Goal: Manage account settings

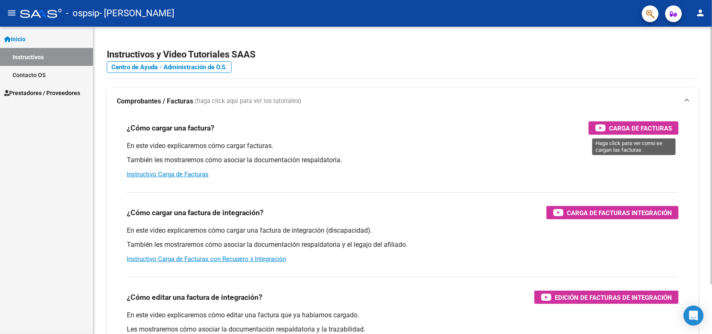
click at [613, 131] on span "Carga de Facturas" at bounding box center [640, 128] width 63 height 10
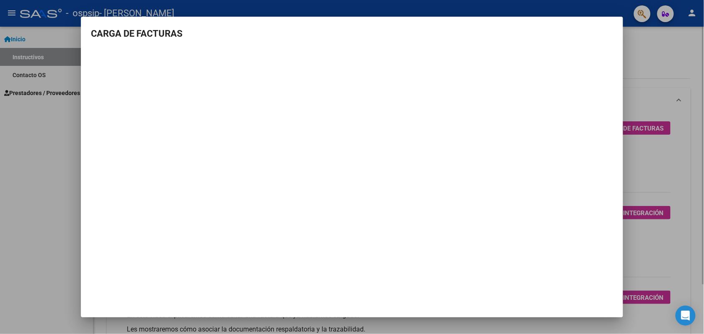
drag, startPoint x: 668, startPoint y: 102, endPoint x: 108, endPoint y: 67, distance: 560.3
click at [664, 102] on div at bounding box center [352, 167] width 704 height 334
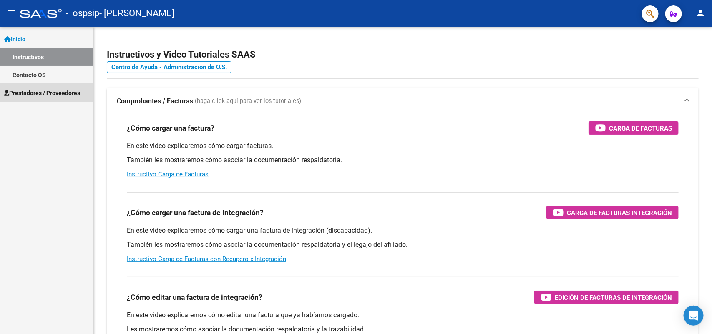
click at [51, 96] on span "Prestadores / Proveedores" at bounding box center [42, 92] width 76 height 9
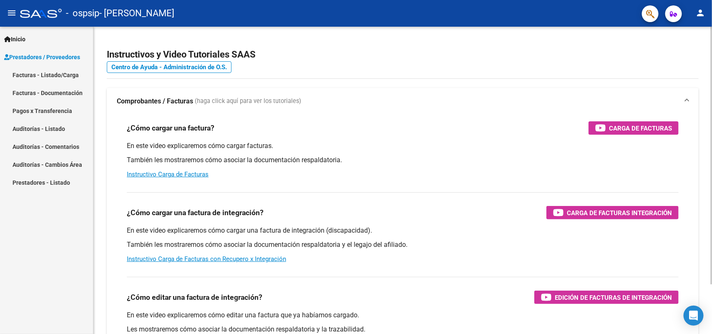
click at [711, 25] on div "menu - ospsip - PEREZ MIGLINO LAURA MARINE person Inicio Instructivos Contacto …" at bounding box center [356, 167] width 712 height 334
click at [701, 23] on mat-toolbar "menu - ospsip - [PERSON_NAME]" at bounding box center [356, 13] width 712 height 27
click at [699, 17] on mat-icon "person" at bounding box center [700, 13] width 10 height 10
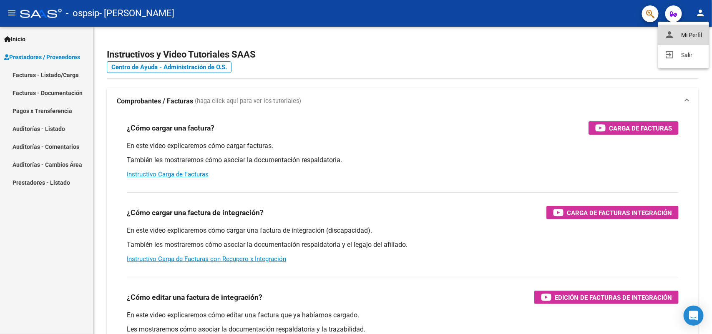
click at [682, 33] on button "person Mi Perfil" at bounding box center [683, 35] width 51 height 20
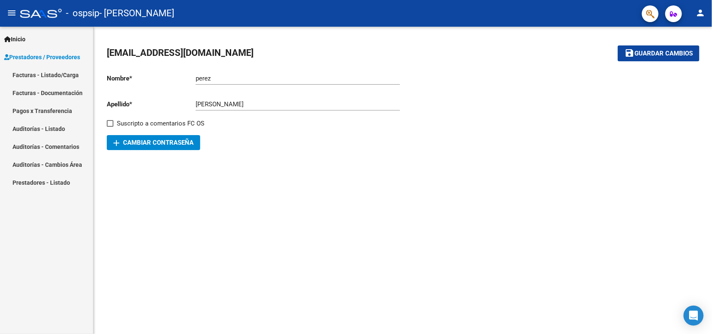
click at [682, 18] on mat-toolbar "menu - ospsip - [PERSON_NAME]" at bounding box center [356, 13] width 712 height 27
click at [680, 14] on button "button" at bounding box center [673, 13] width 17 height 17
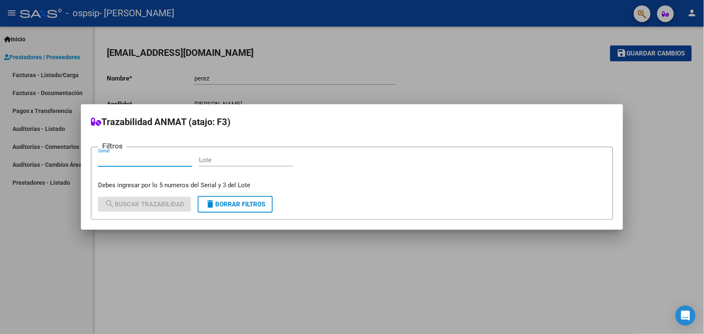
click at [683, 13] on div at bounding box center [352, 167] width 704 height 334
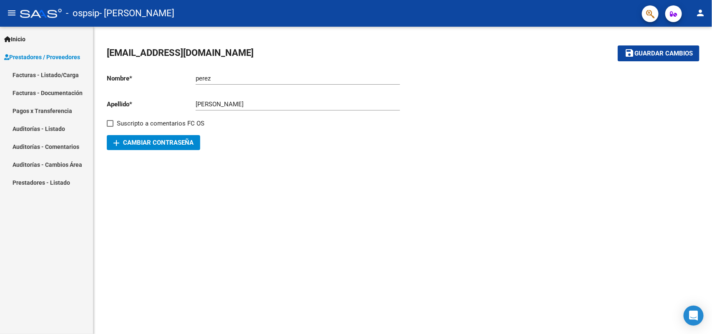
click at [697, 13] on mat-icon "person" at bounding box center [700, 13] width 10 height 10
click at [681, 49] on button "exit_to_app Salir" at bounding box center [683, 55] width 51 height 20
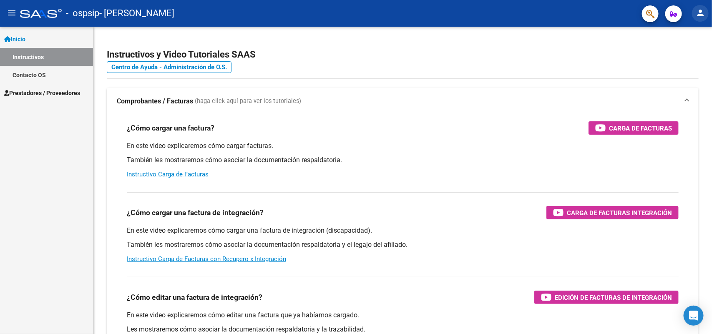
click at [703, 15] on mat-icon "person" at bounding box center [700, 13] width 10 height 10
click at [691, 36] on button "person Mi Perfil" at bounding box center [683, 35] width 51 height 20
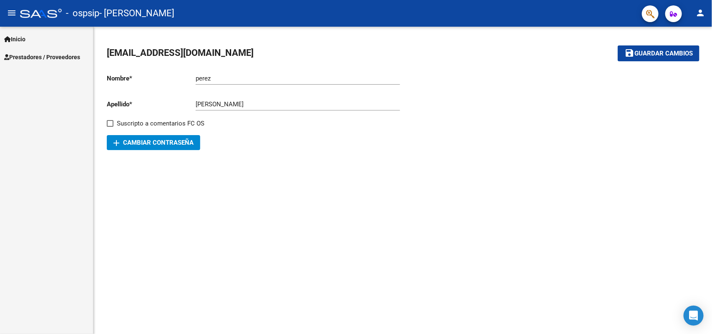
click at [23, 53] on span "Prestadores / Proveedores" at bounding box center [42, 57] width 76 height 9
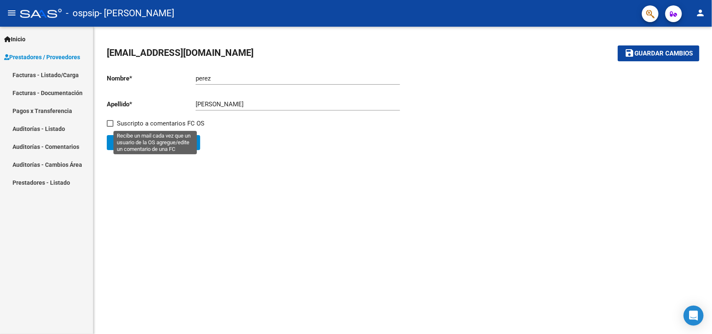
click at [382, 167] on div "prestacionesarcoiris@gmail.com save Guardar cambios Nombre * perez Ingresar nom…" at bounding box center [402, 98] width 618 height 143
click at [711, 30] on div "prestacionesarcoiris@gmail.com save Guardar cambios Nombre * perez Ingresar nom…" at bounding box center [402, 98] width 618 height 143
click at [701, 28] on div "prestacionesarcoiris@gmail.com save Guardar cambios Nombre * perez Ingresar nom…" at bounding box center [402, 98] width 618 height 143
click at [701, 25] on mat-toolbar "menu - ospsip - [PERSON_NAME]" at bounding box center [356, 13] width 712 height 27
click at [698, 13] on mat-icon "person" at bounding box center [700, 13] width 10 height 10
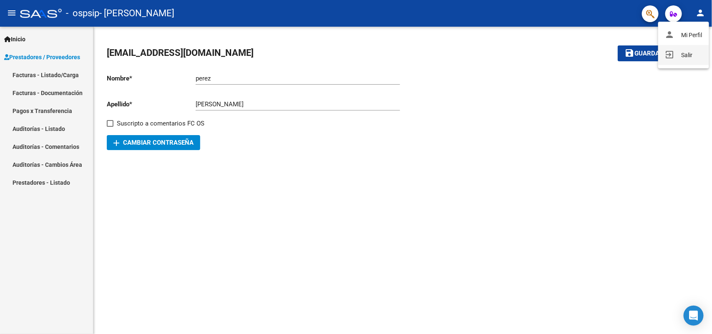
click at [675, 60] on button "exit_to_app Salir" at bounding box center [683, 55] width 51 height 20
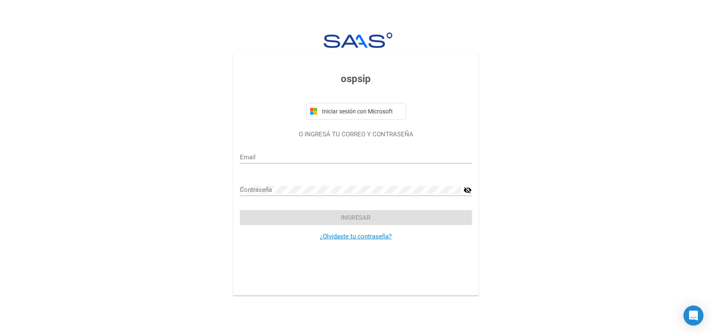
type input "PRESTACIONESARCOIRIS@GMAIL.COM"
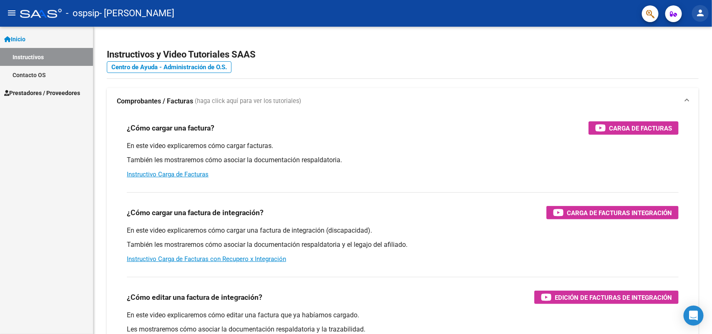
click at [703, 15] on mat-icon "person" at bounding box center [700, 13] width 10 height 10
click at [694, 30] on button "person Mi Perfil" at bounding box center [683, 35] width 51 height 20
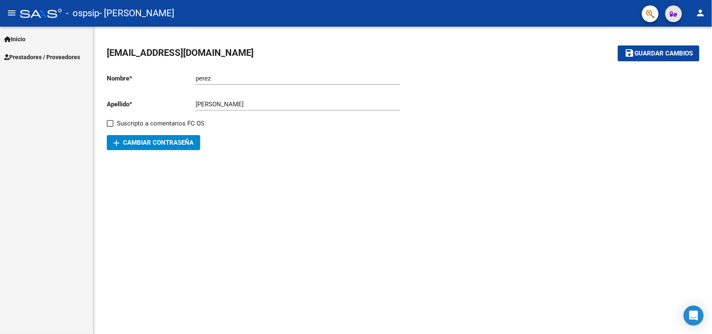
click at [675, 18] on span "button" at bounding box center [673, 13] width 7 height 17
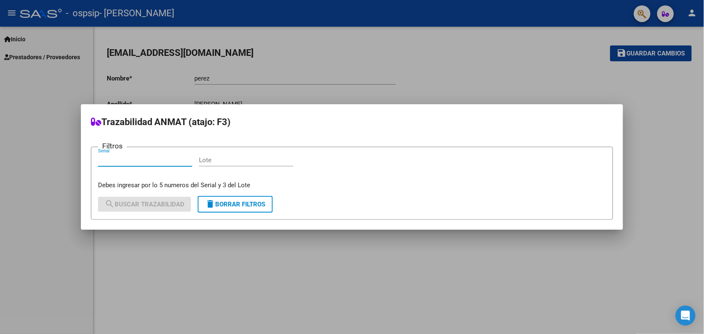
click at [645, 12] on div at bounding box center [352, 167] width 704 height 334
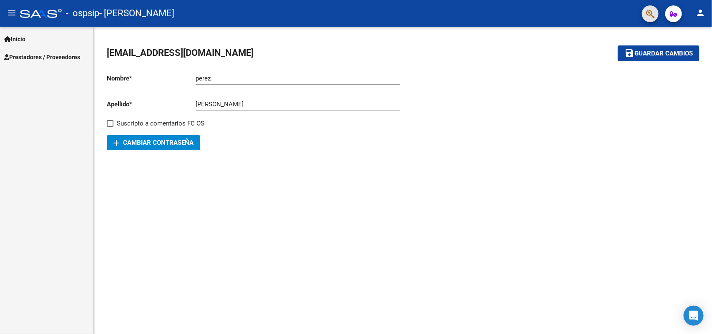
click at [643, 15] on button "button" at bounding box center [650, 13] width 17 height 17
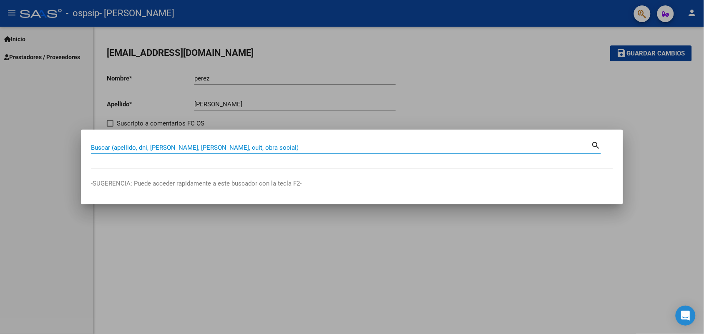
click at [683, 13] on div at bounding box center [352, 167] width 704 height 334
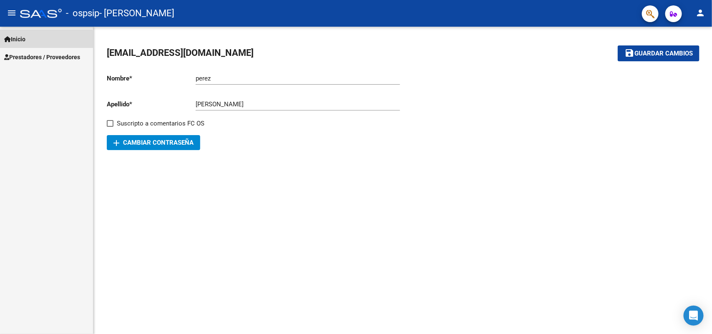
click at [30, 41] on link "Inicio" at bounding box center [46, 39] width 93 height 18
click at [17, 12] on button "menu" at bounding box center [11, 13] width 17 height 17
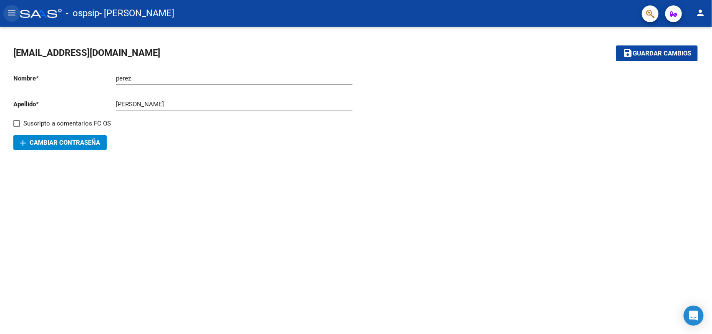
click at [11, 13] on mat-icon "menu" at bounding box center [12, 13] width 10 height 10
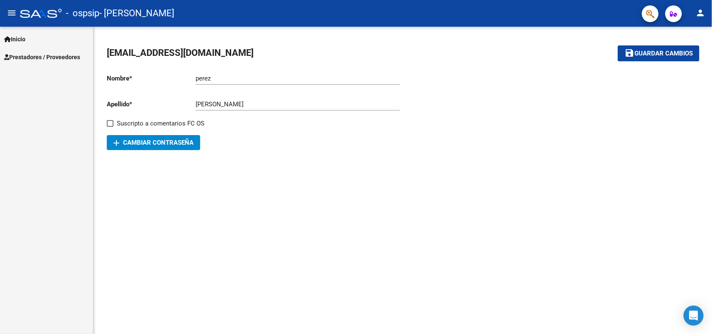
click at [22, 37] on span "Inicio" at bounding box center [14, 39] width 21 height 9
click at [51, 81] on link "Contacto OS" at bounding box center [46, 75] width 93 height 18
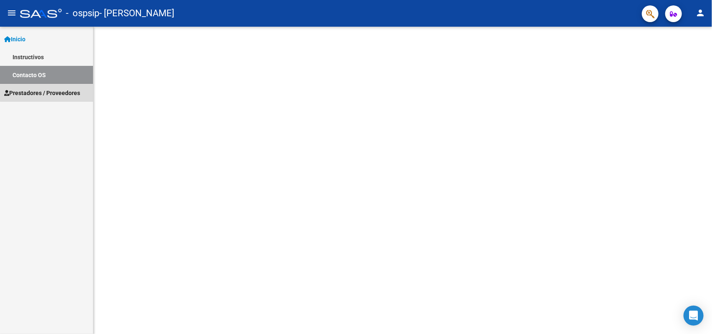
click at [51, 87] on link "Prestadores / Proveedores" at bounding box center [46, 93] width 93 height 18
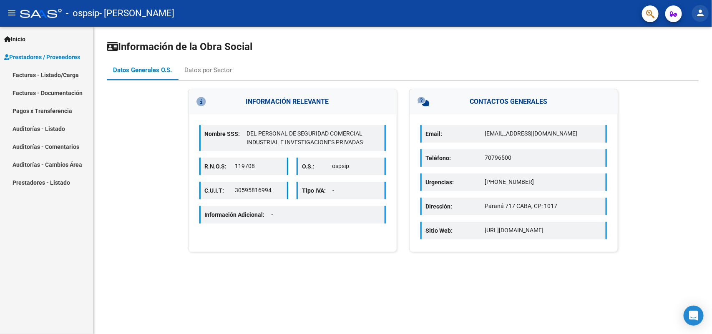
drag, startPoint x: 707, startPoint y: 17, endPoint x: 698, endPoint y: 13, distance: 9.1
click at [698, 13] on button "person" at bounding box center [700, 13] width 17 height 17
click at [691, 47] on button "exit_to_app Salir" at bounding box center [683, 55] width 51 height 20
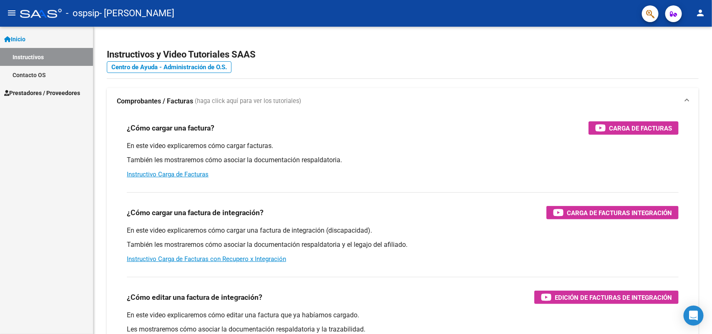
click at [699, 13] on mat-icon "person" at bounding box center [700, 13] width 10 height 10
click at [693, 28] on button "person Mi Perfil" at bounding box center [683, 35] width 51 height 20
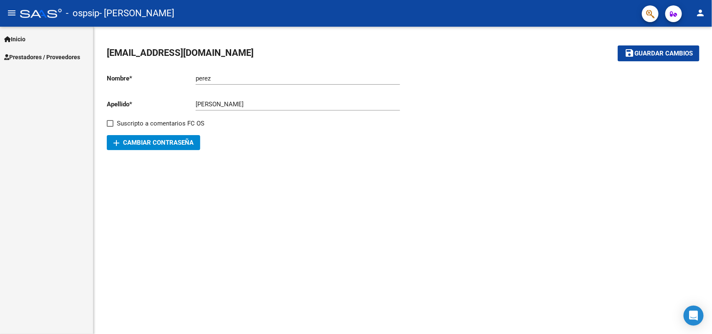
click at [205, 143] on div "add Cambiar Contraseña" at bounding box center [255, 142] width 296 height 15
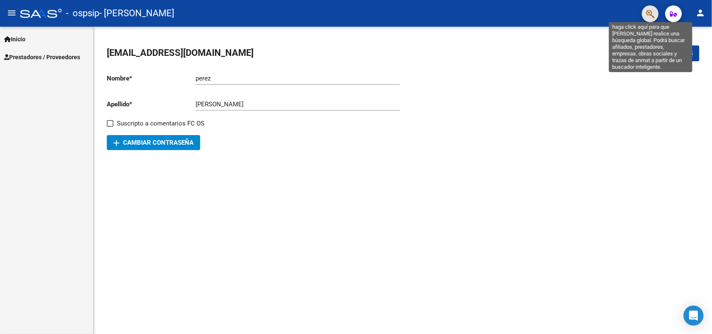
click at [652, 17] on icon "button" at bounding box center [650, 14] width 8 height 10
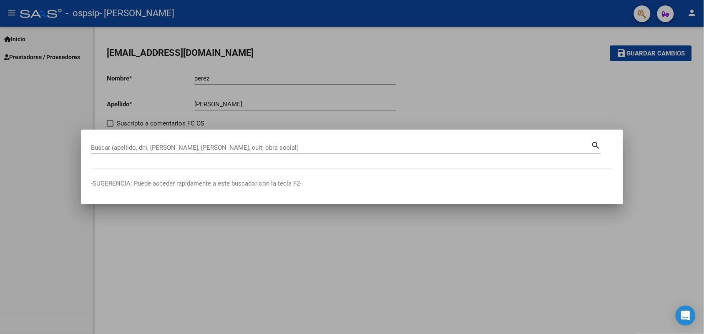
click at [669, 15] on div at bounding box center [352, 167] width 704 height 334
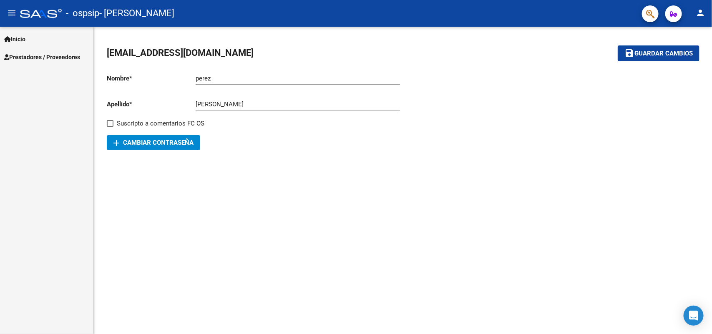
click at [669, 15] on button "button" at bounding box center [673, 13] width 17 height 17
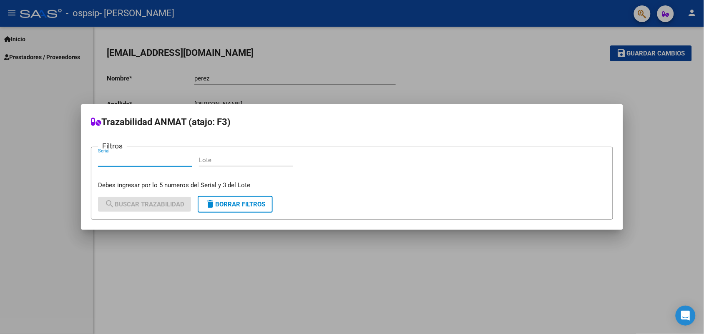
click at [686, 15] on div at bounding box center [352, 167] width 704 height 334
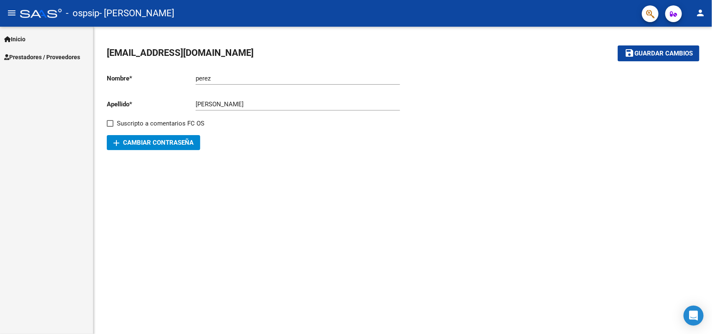
click at [691, 15] on mat-toolbar "menu - ospsip - [PERSON_NAME]" at bounding box center [356, 13] width 712 height 27
click at [234, 82] on div "[PERSON_NAME] Ingresar nombre" at bounding box center [298, 76] width 204 height 18
drag, startPoint x: 126, startPoint y: 82, endPoint x: 498, endPoint y: 71, distance: 372.5
click at [131, 82] on p "Nombre *" at bounding box center [151, 78] width 89 height 9
click at [698, 17] on mat-icon "person" at bounding box center [700, 13] width 10 height 10
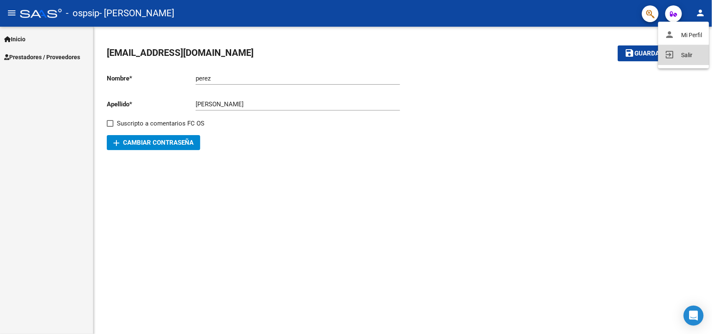
click at [669, 59] on mat-icon "exit_to_app" at bounding box center [670, 55] width 10 height 10
